Goal: Information Seeking & Learning: Learn about a topic

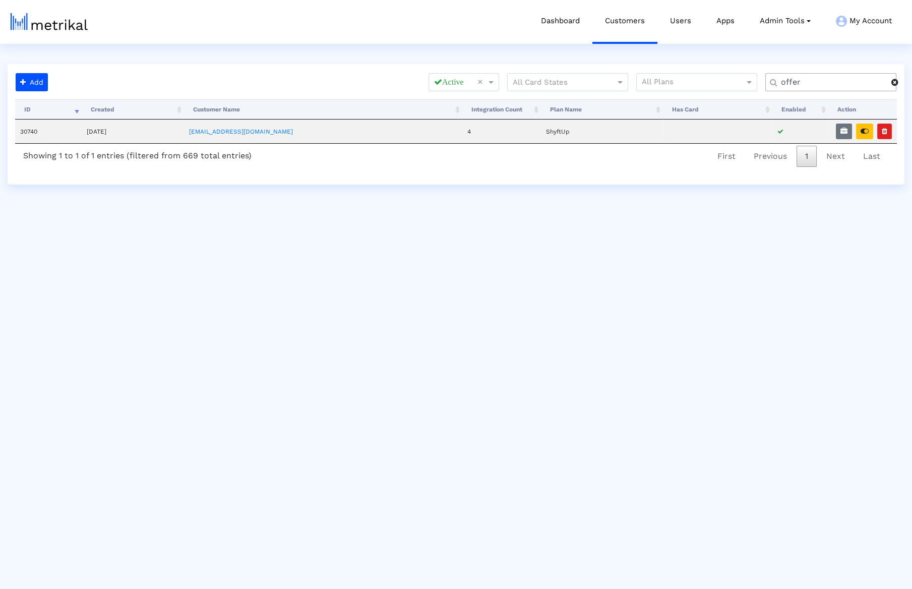
click at [825, 88] on div "offer" at bounding box center [830, 82] width 131 height 18
click at [874, 84] on input "offer" at bounding box center [832, 82] width 117 height 11
click at [891, 83] on span at bounding box center [894, 82] width 7 height 8
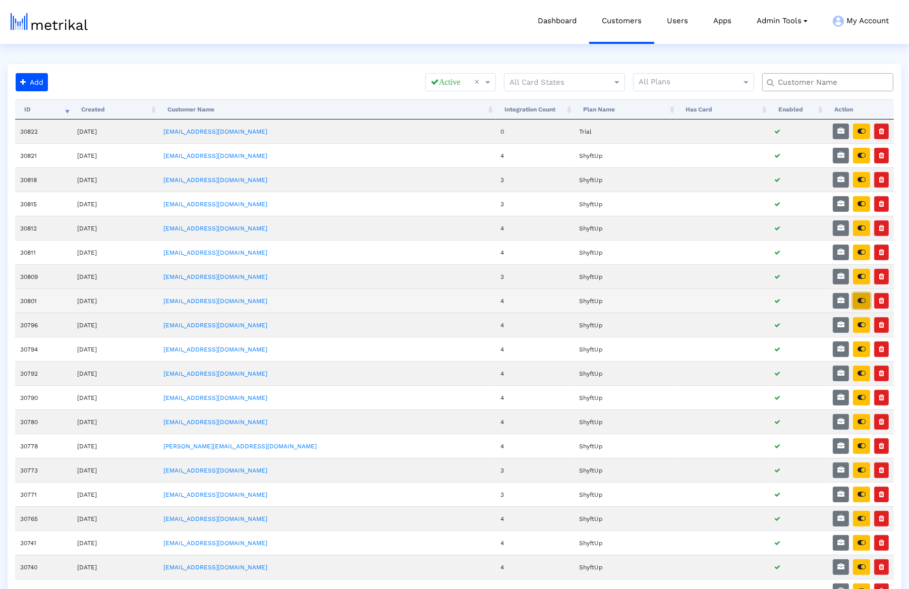
click at [860, 297] on icon "button" at bounding box center [861, 300] width 8 height 7
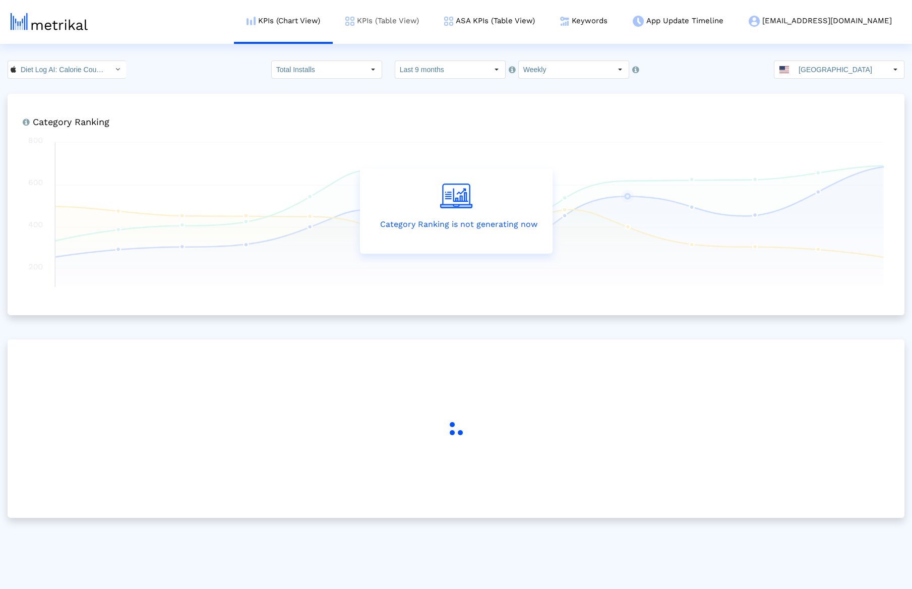
click at [428, 25] on link "KPIs (Table View)" at bounding box center [382, 21] width 99 height 42
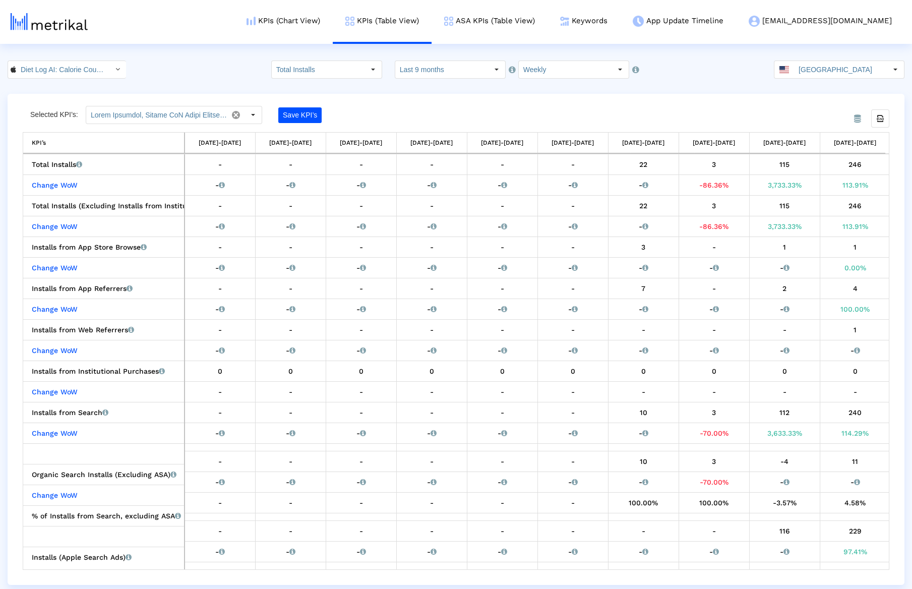
click at [435, 62] on input "Last 9 months" at bounding box center [441, 69] width 93 height 17
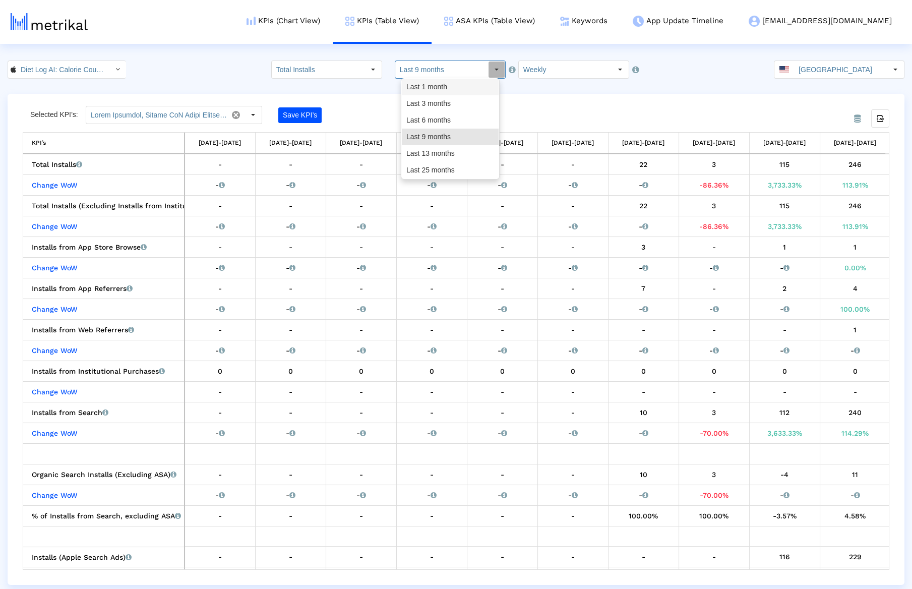
click at [437, 88] on div "Last 1 month" at bounding box center [450, 87] width 97 height 17
type input "Last 1 month"
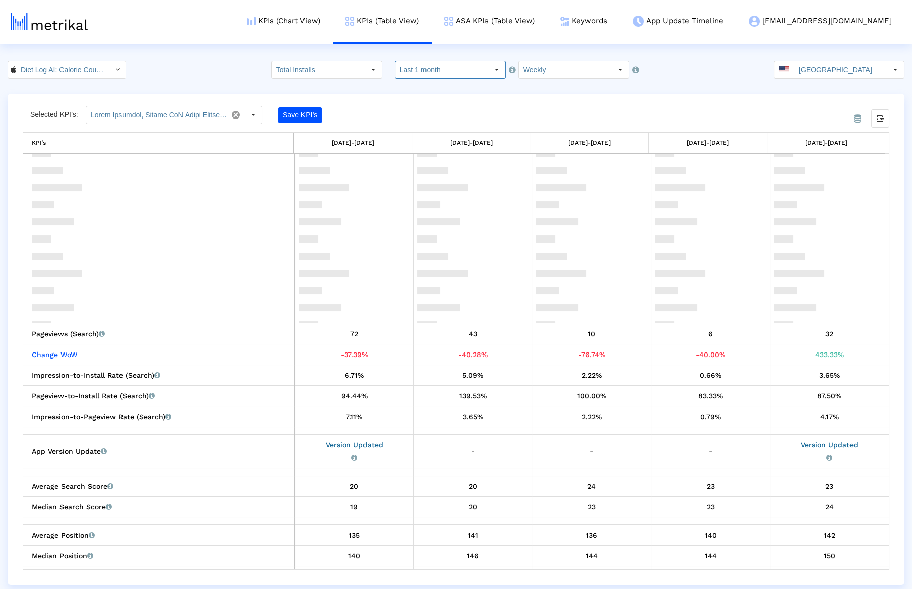
scroll to position [873, 0]
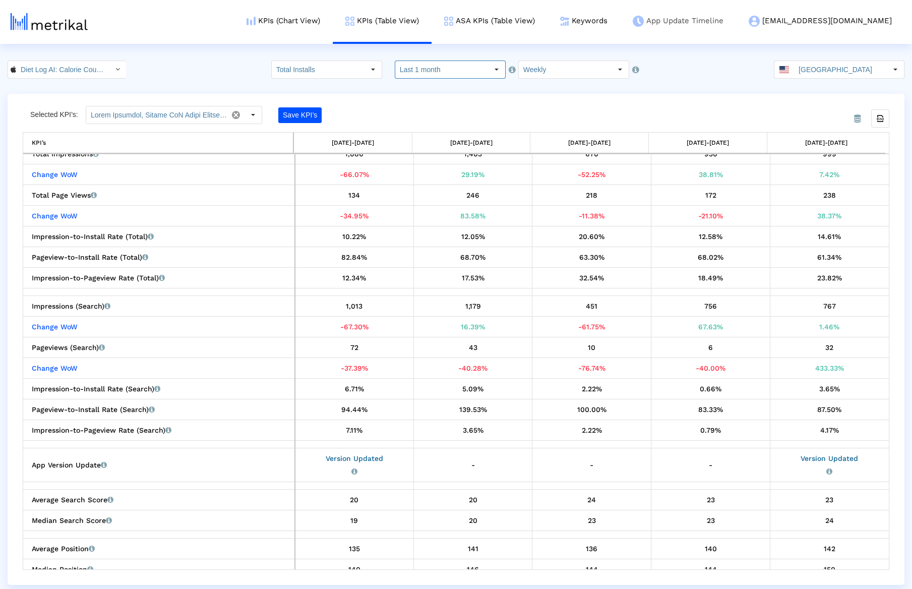
click at [719, 30] on link "App Update Timeline" at bounding box center [678, 21] width 116 height 42
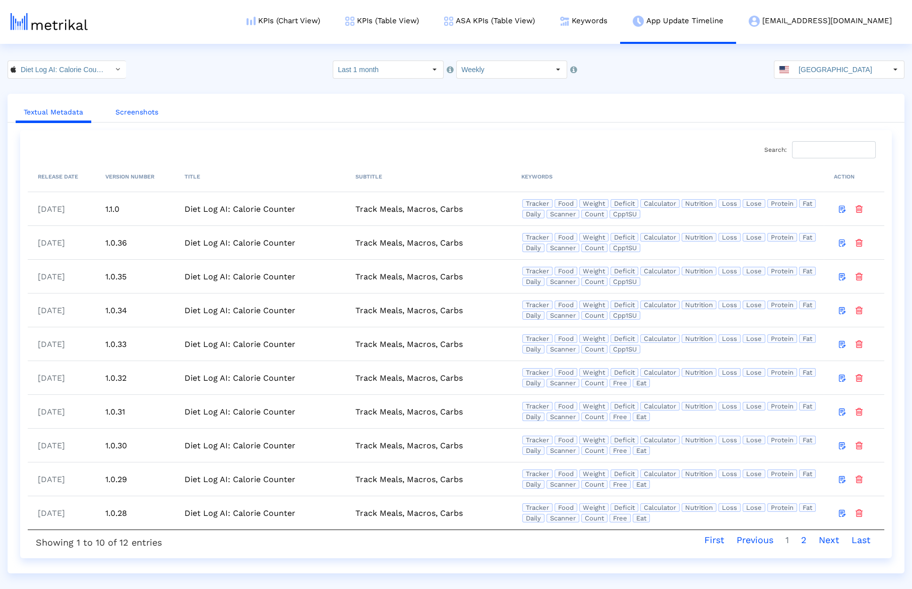
click at [121, 108] on link "Screenshots" at bounding box center [136, 112] width 59 height 19
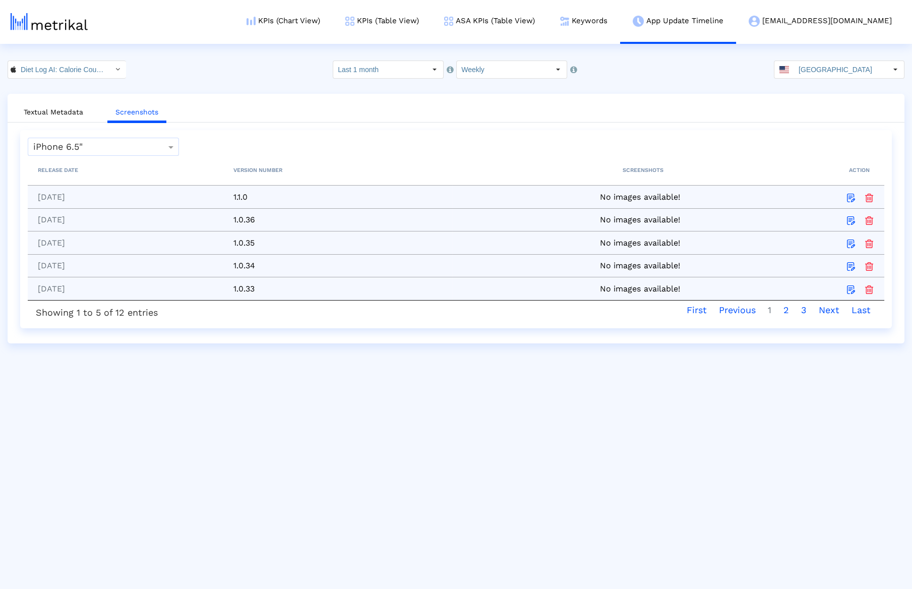
click at [119, 149] on input "text" at bounding box center [94, 147] width 122 height 12
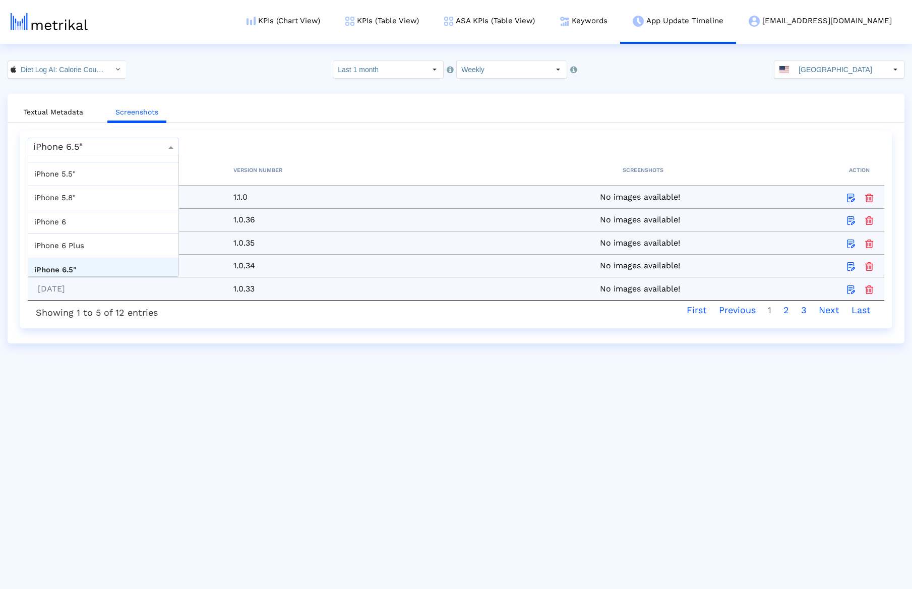
scroll to position [362, 0]
click at [83, 202] on div "iPhone 5.8"" at bounding box center [103, 213] width 150 height 24
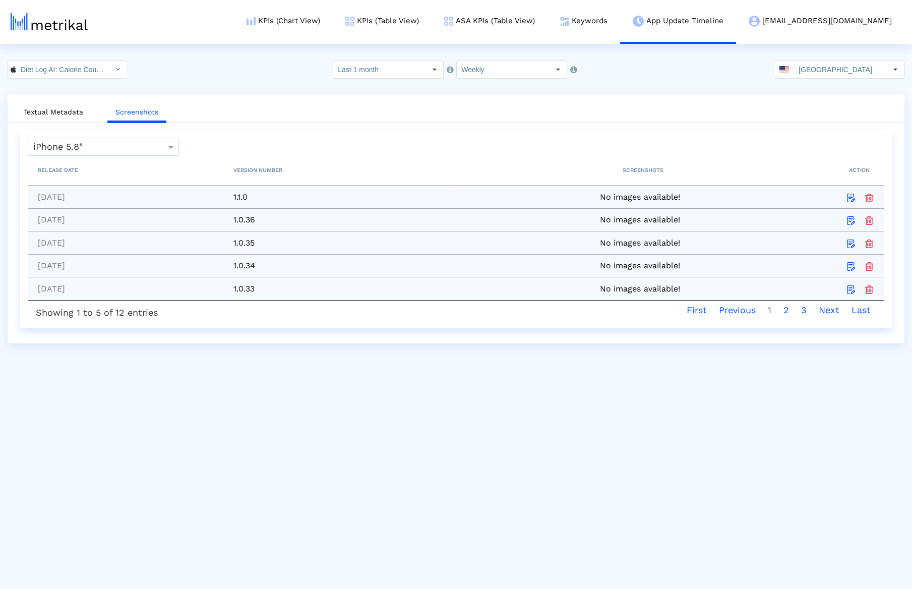
click at [124, 134] on div "Select an item... × iPhone 5.8" Processing... RELEASE DATE VERSION NUMBER SCREE…" at bounding box center [456, 229] width 872 height 198
click at [123, 138] on div "Select an item... × iPhone 5.8"" at bounding box center [103, 147] width 151 height 18
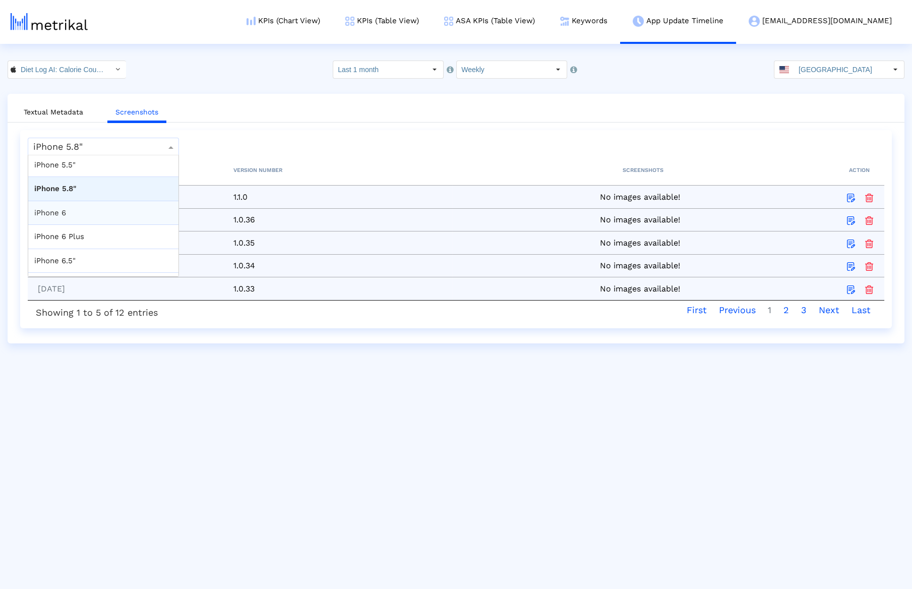
scroll to position [384, 0]
click at [90, 168] on div "iPhone 5.5"" at bounding box center [103, 167] width 150 height 24
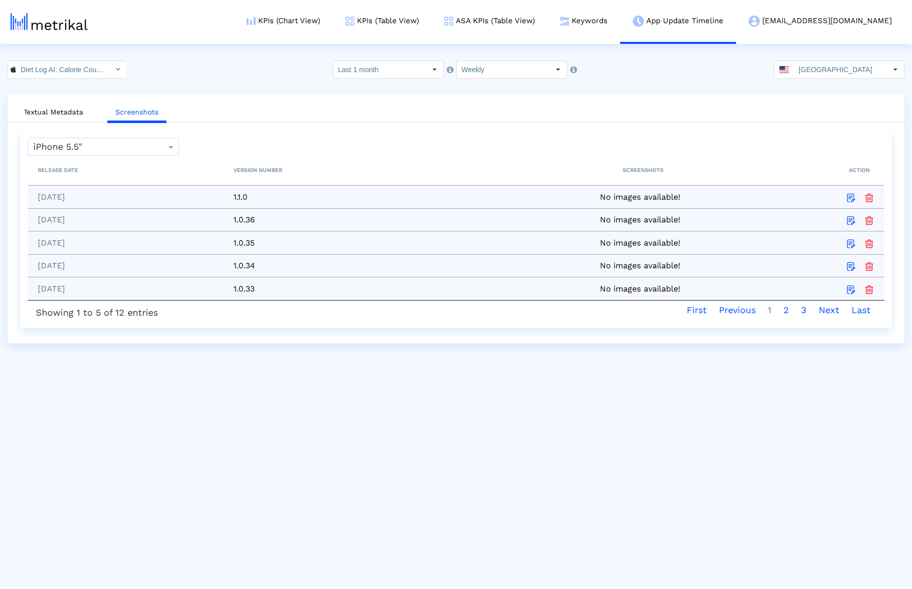
click at [95, 141] on input "text" at bounding box center [94, 147] width 122 height 12
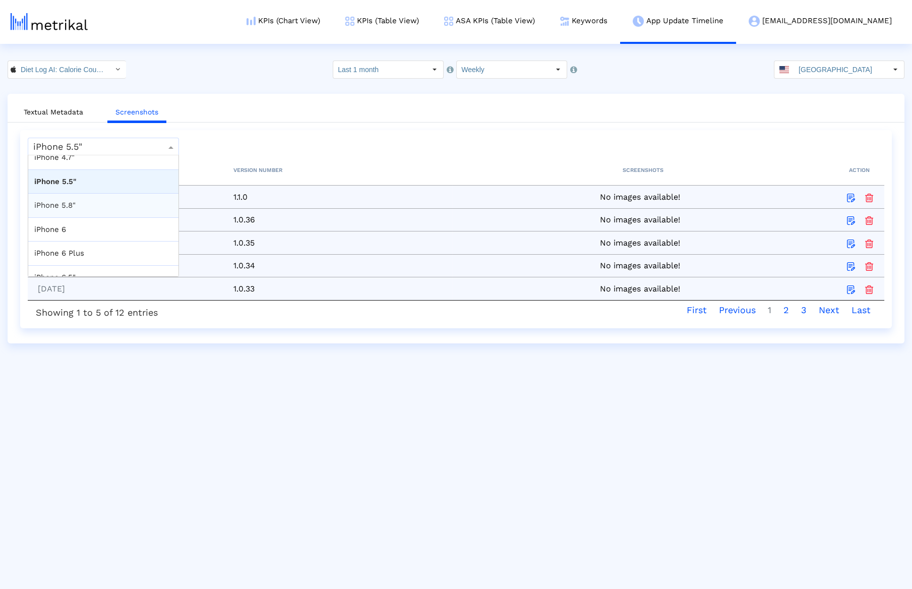
scroll to position [366, 0]
click at [92, 230] on div "iPhone 6" at bounding box center [103, 232] width 150 height 24
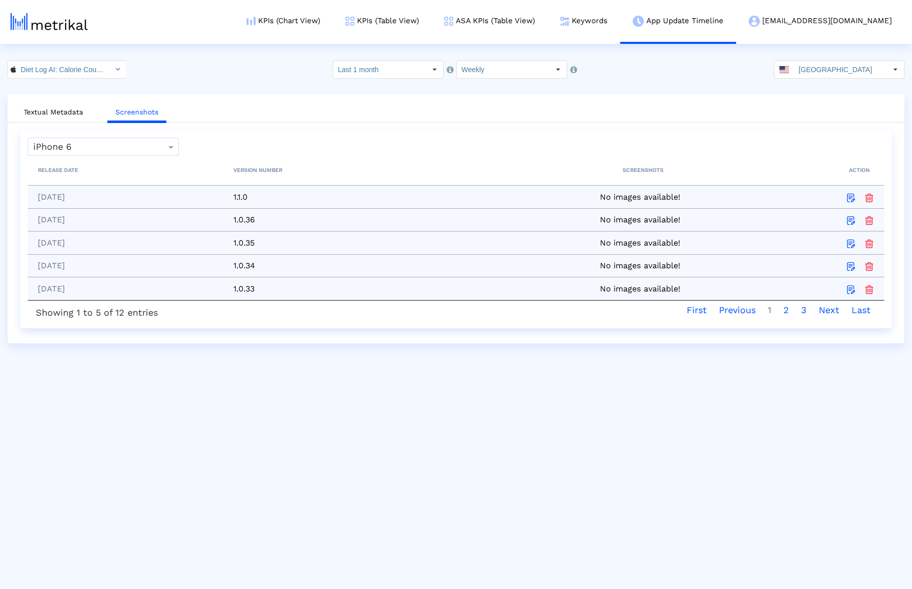
click at [109, 146] on input "text" at bounding box center [94, 147] width 122 height 12
click at [85, 197] on div "iPhone 3.5"" at bounding box center [103, 195] width 150 height 24
click at [82, 150] on input "text" at bounding box center [94, 147] width 122 height 12
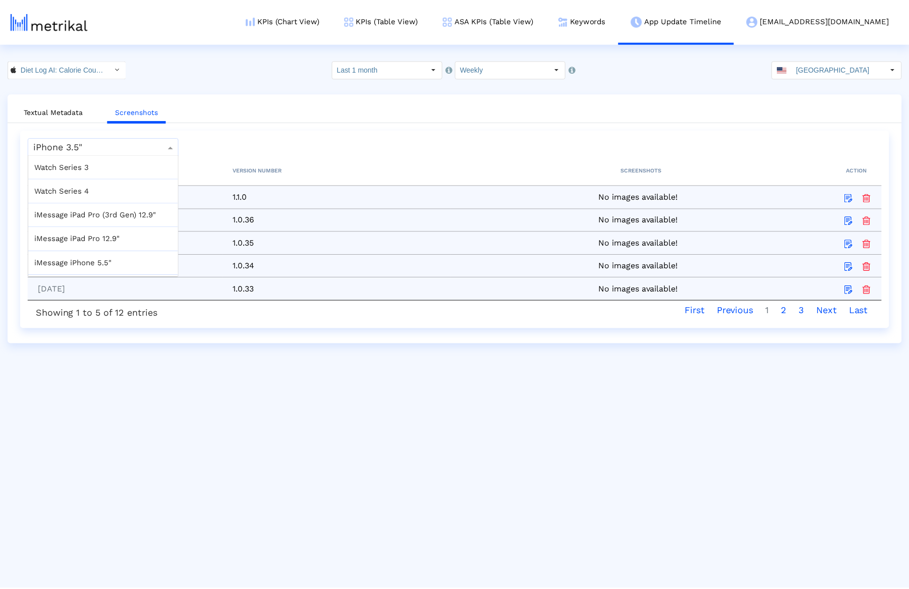
scroll to position [448, 0]
click at [84, 246] on div "Store Icon" at bounding box center [103, 246] width 150 height 24
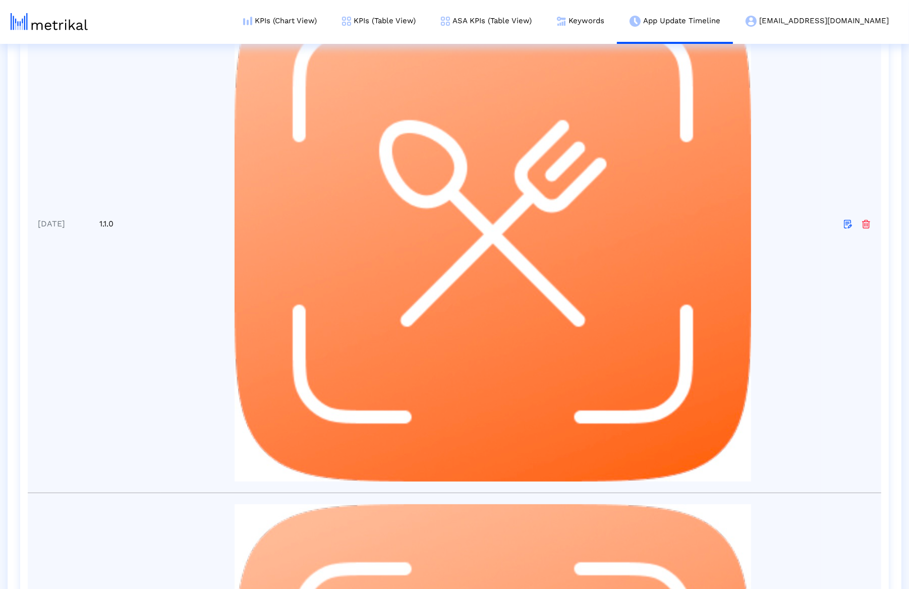
scroll to position [0, 0]
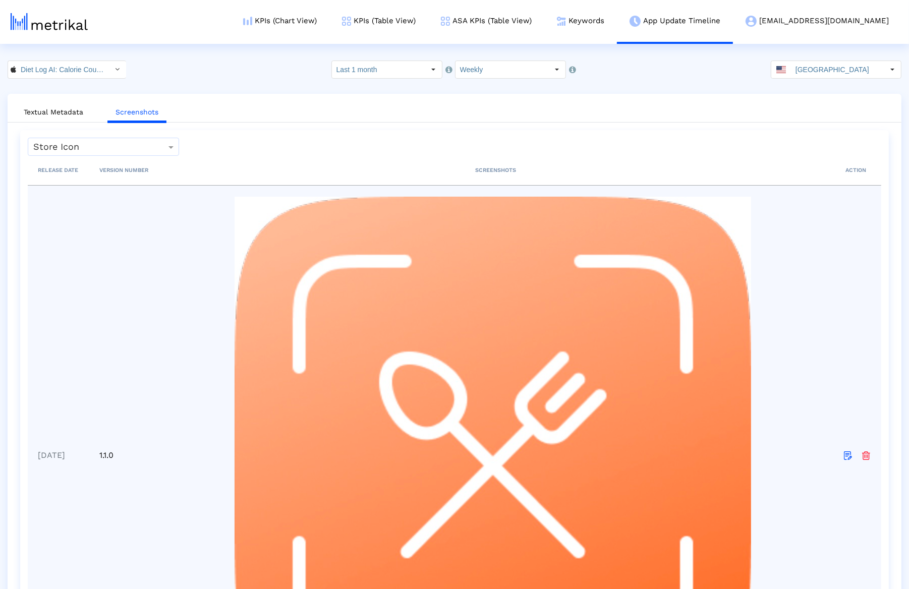
click at [139, 158] on th "VERSION NUMBER" at bounding box center [125, 170] width 72 height 29
click at [129, 145] on input "text" at bounding box center [94, 147] width 122 height 12
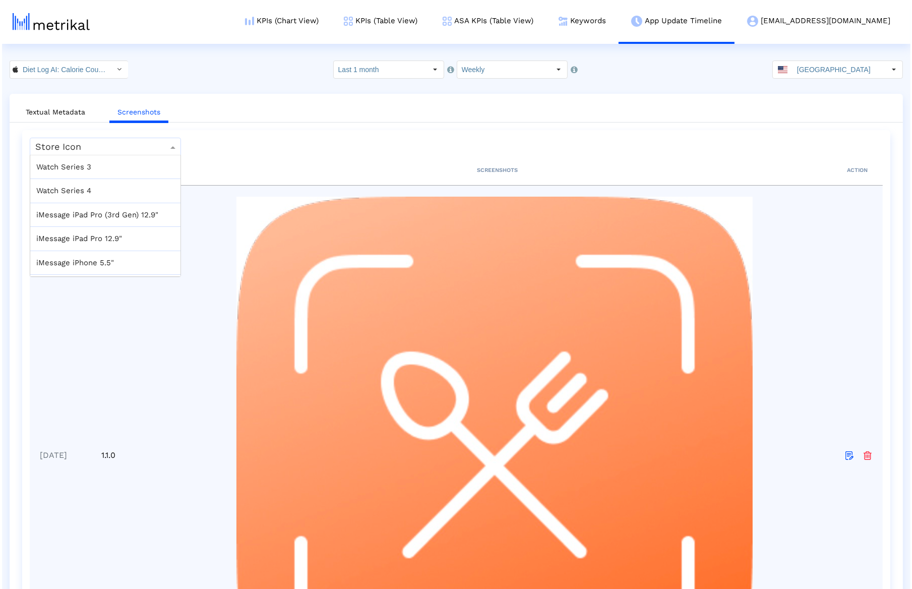
scroll to position [448, 0]
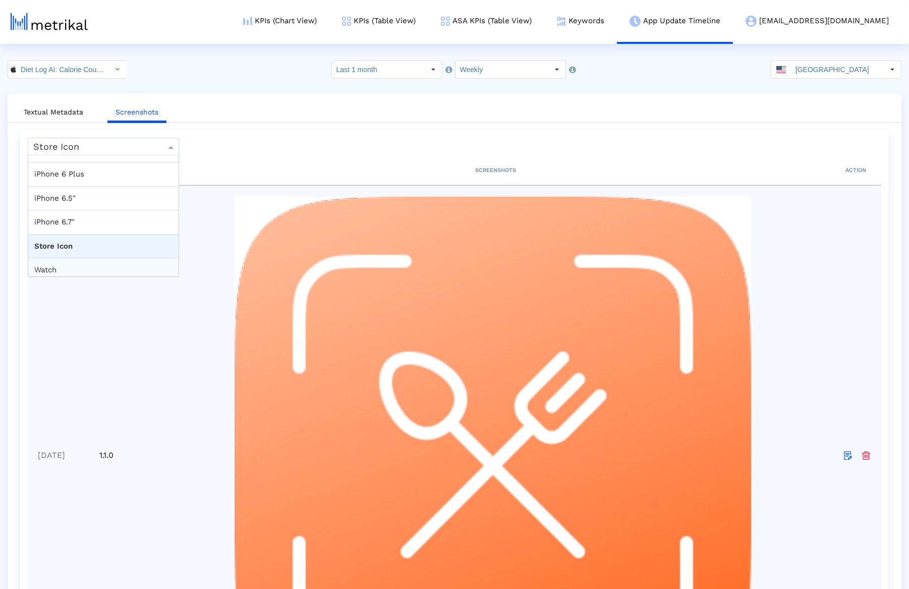
click at [96, 258] on div "Watch" at bounding box center [103, 270] width 150 height 24
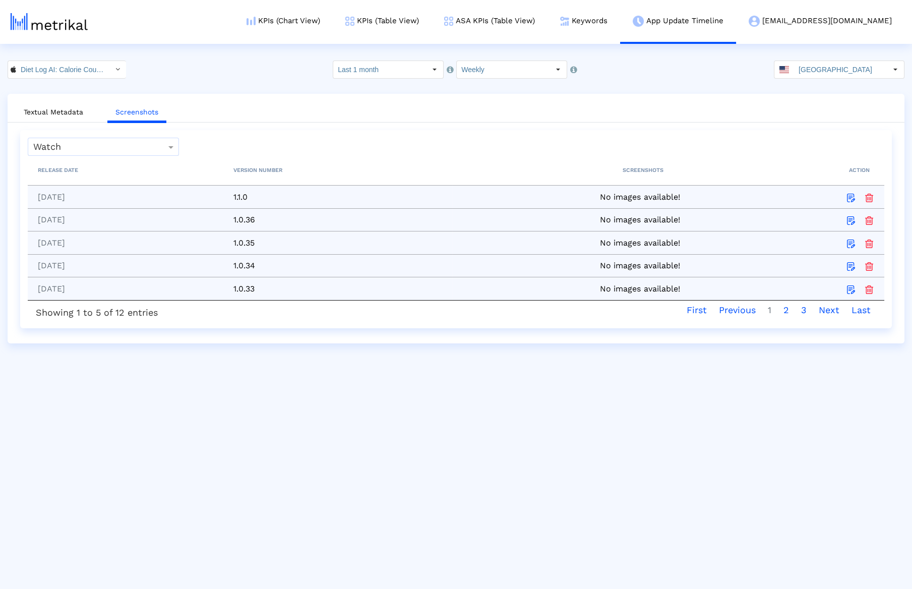
click at [120, 154] on body "KPIs (Chart View) KPIs (Table View) ASA KPIs (Table View) Keywords App Update T…" at bounding box center [456, 202] width 912 height 283
click at [76, 214] on div "iPhone 6.7"" at bounding box center [103, 222] width 150 height 24
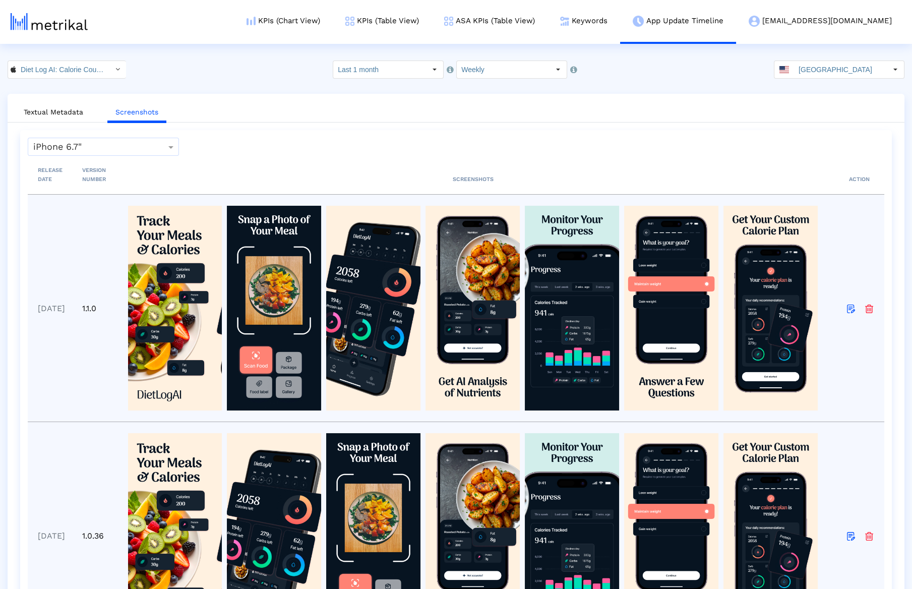
click at [72, 158] on th "RELEASE DATE" at bounding box center [50, 175] width 44 height 38
